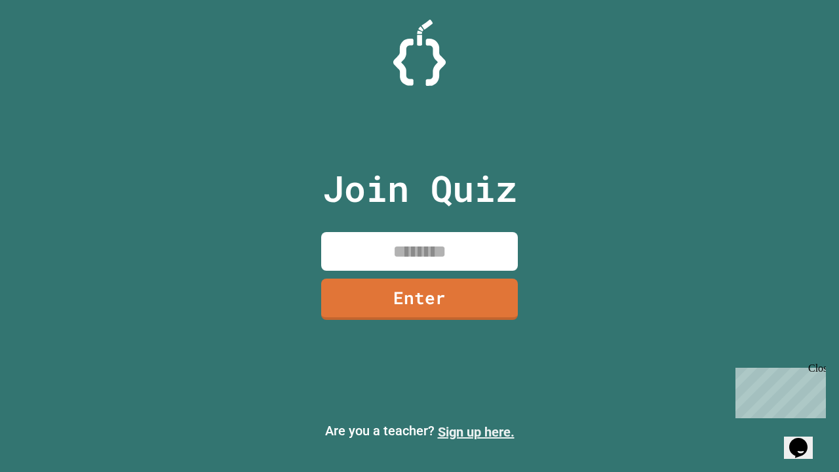
click at [476, 432] on link "Sign up here." at bounding box center [476, 432] width 77 height 16
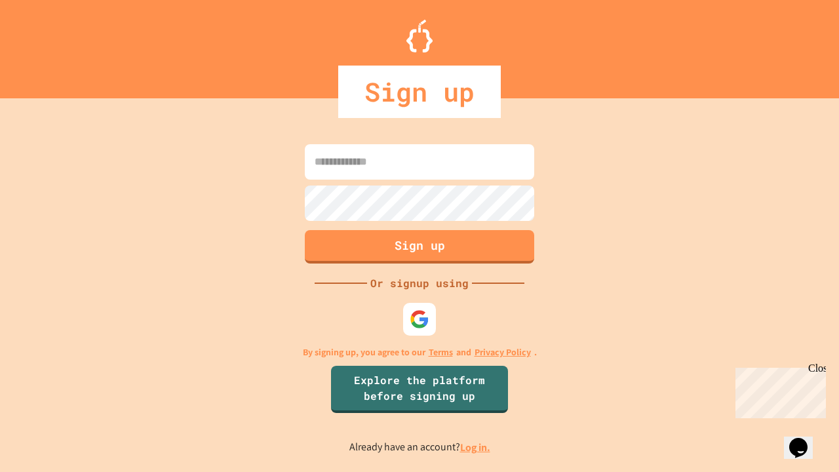
click at [476, 447] on link "Log in." at bounding box center [475, 448] width 30 height 14
